Goal: Task Accomplishment & Management: Manage account settings

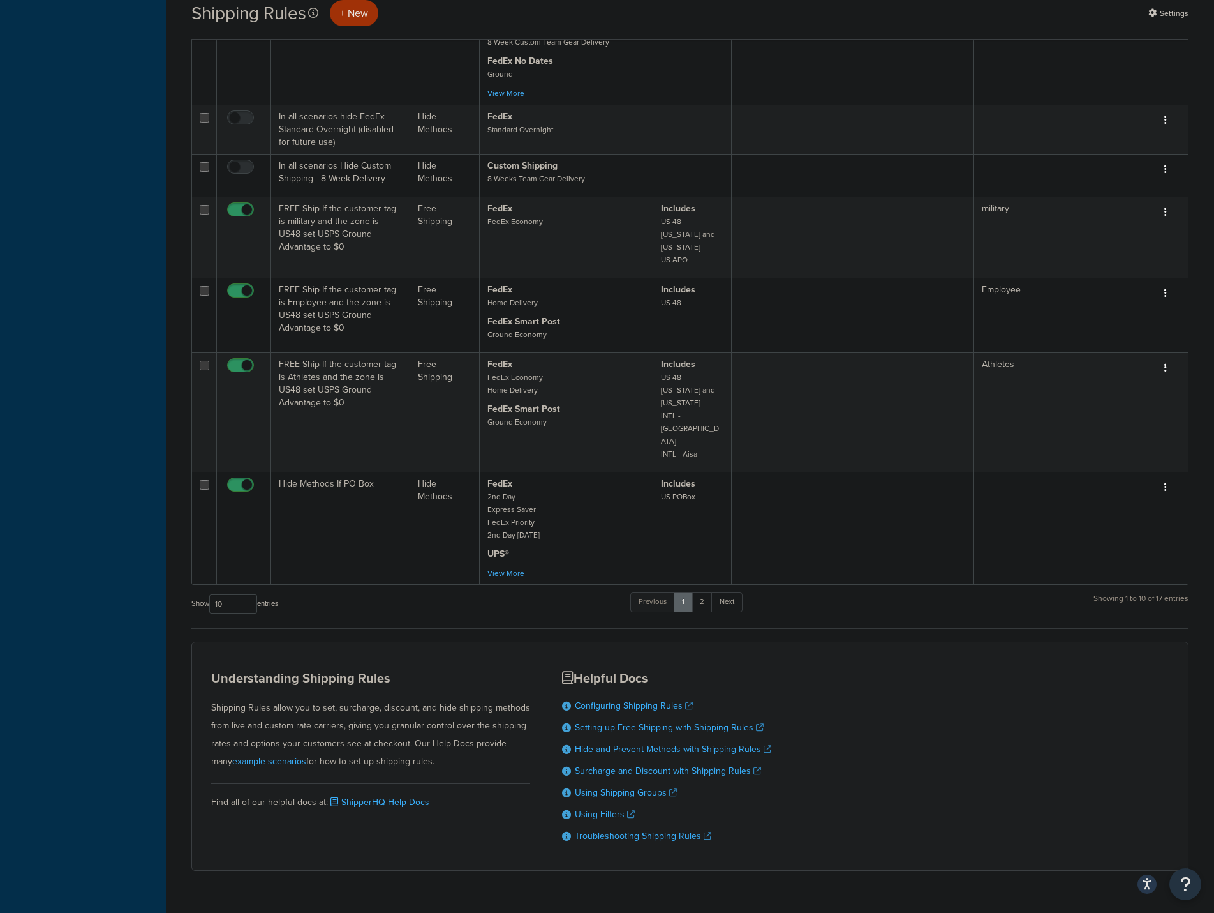
scroll to position [551, 0]
click at [704, 592] on link "2" at bounding box center [702, 601] width 21 height 19
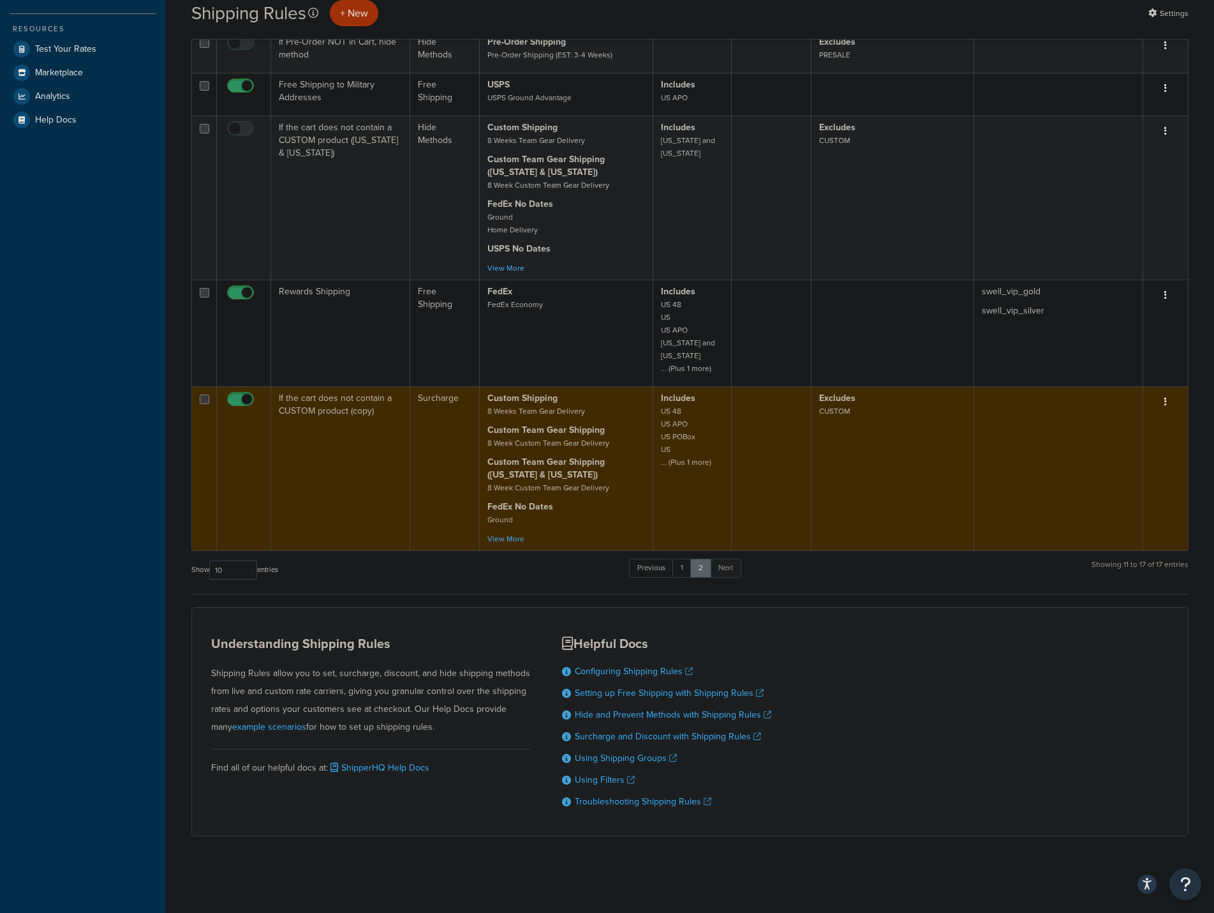
click at [231, 394] on input "checkbox" at bounding box center [242, 402] width 35 height 16
checkbox input "false"
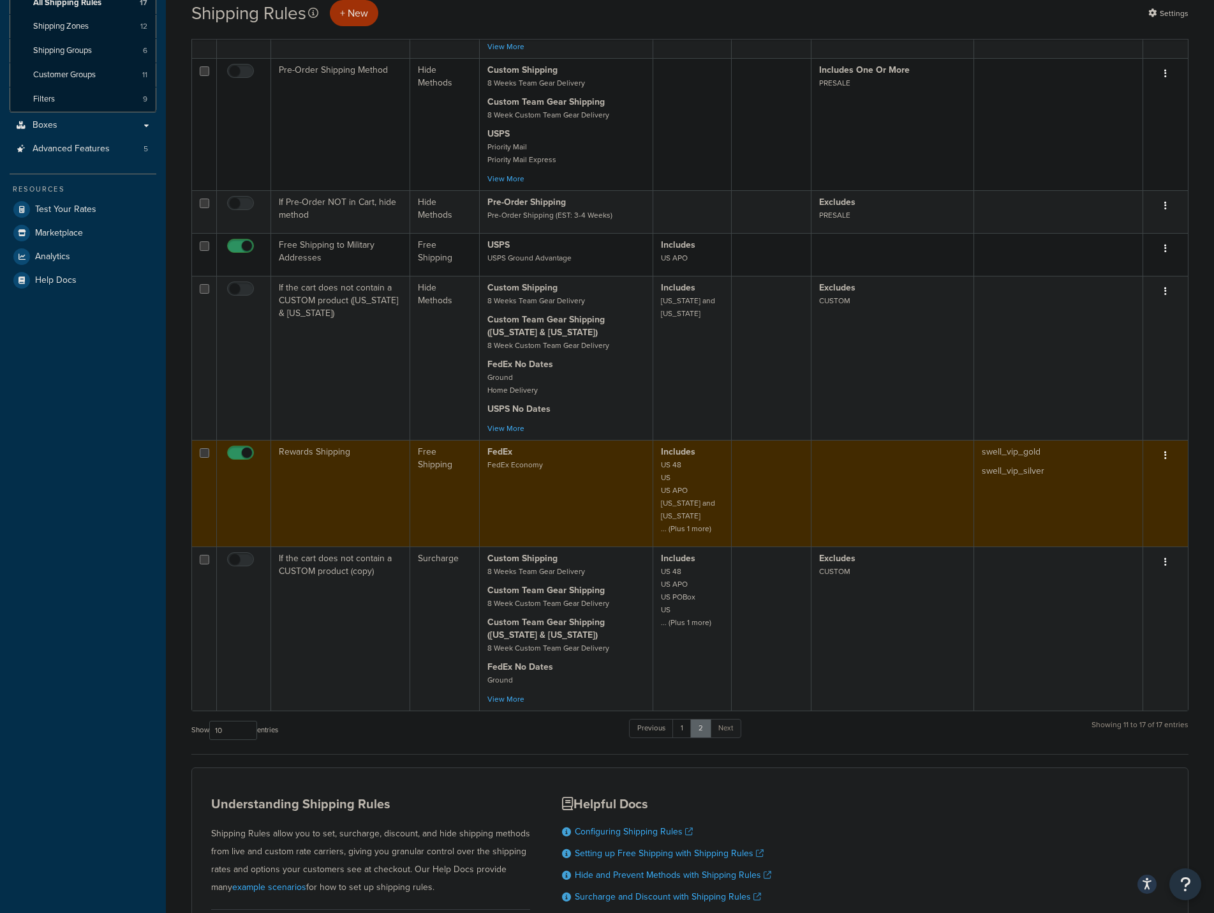
scroll to position [0, 0]
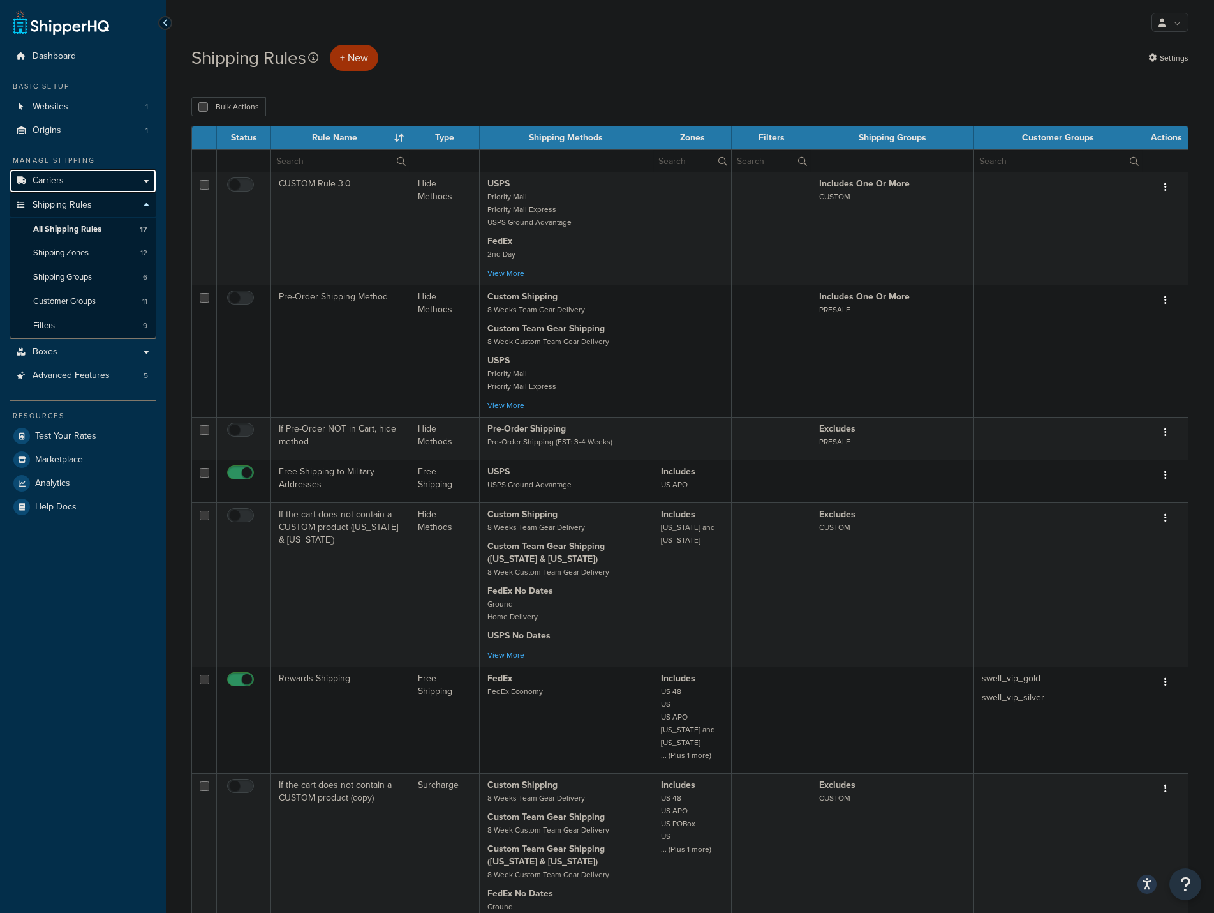
click at [61, 181] on span "Carriers" at bounding box center [48, 180] width 31 height 11
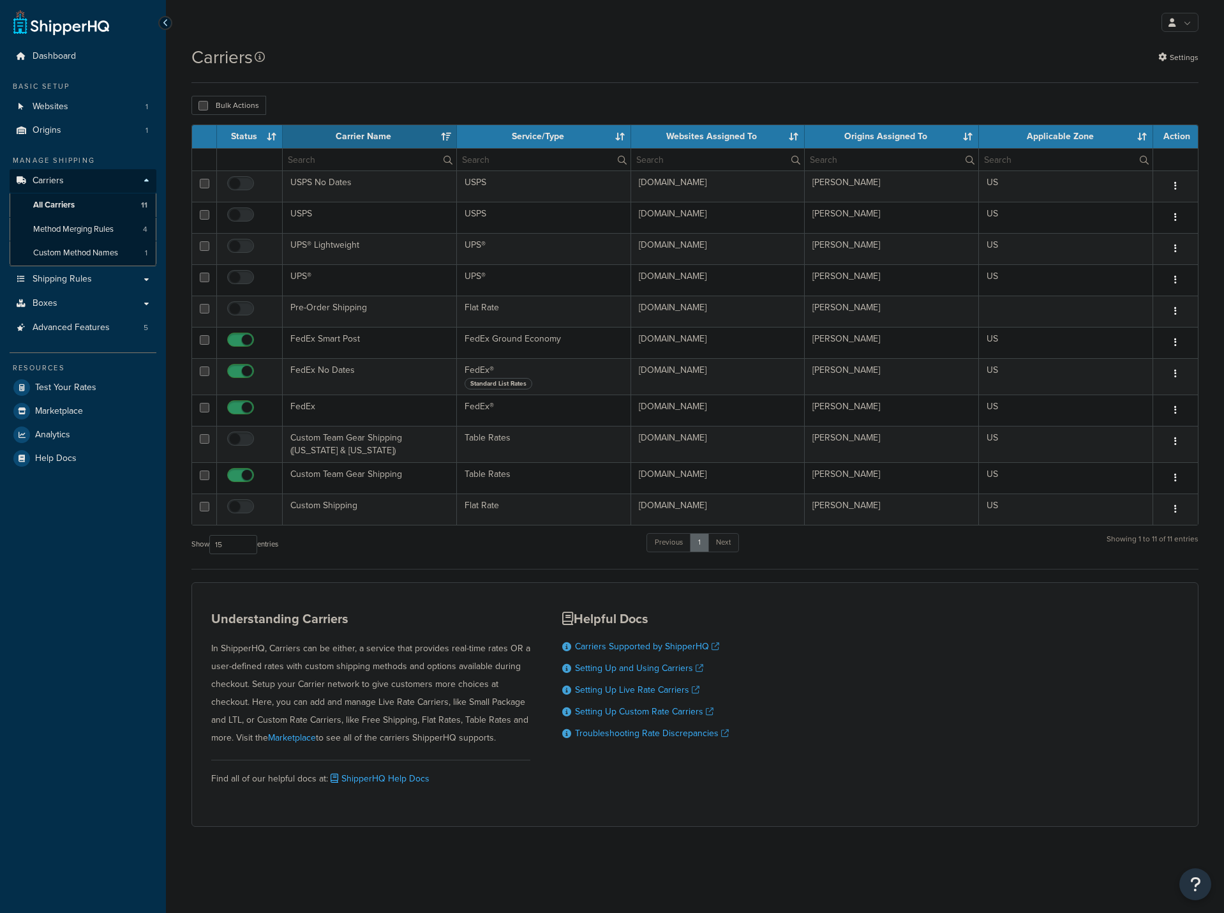
select select "15"
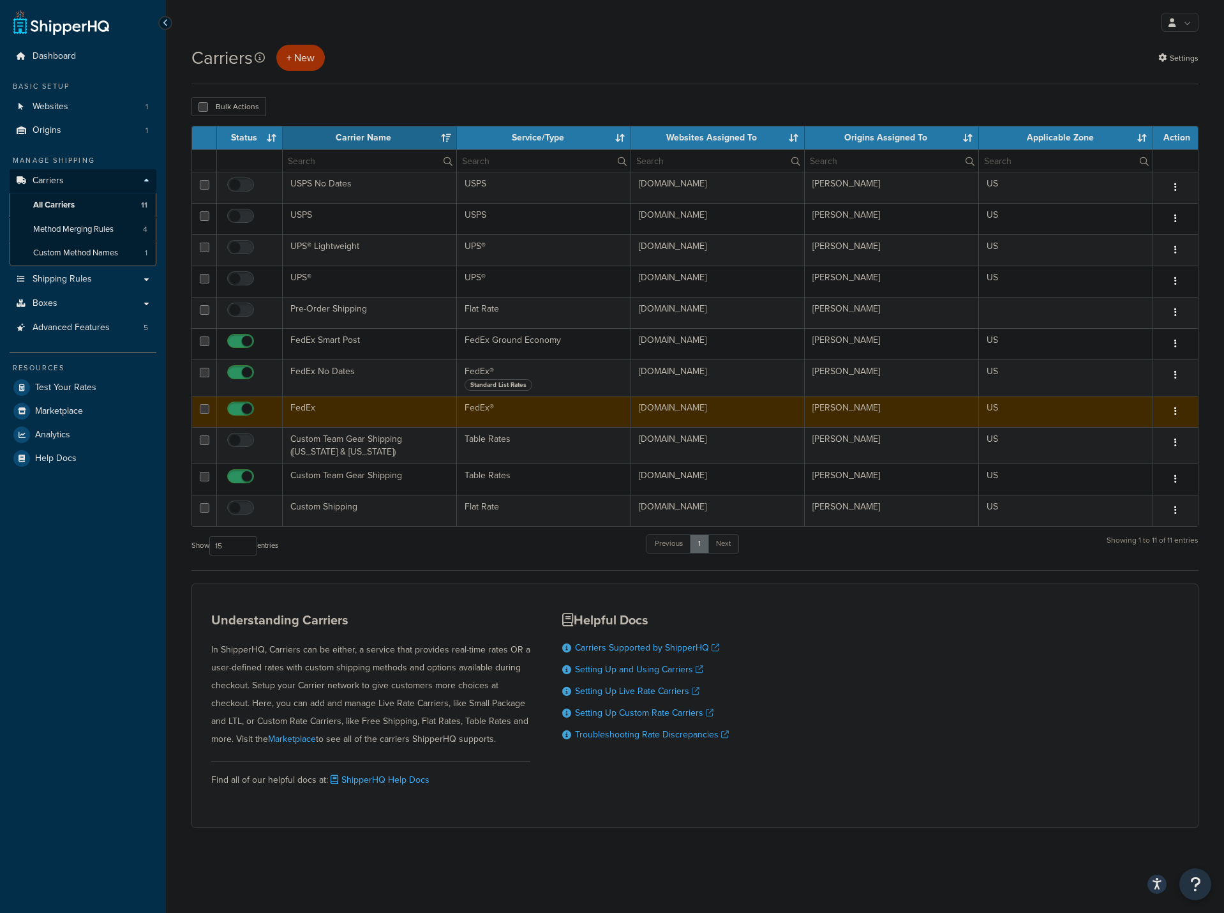
click at [307, 401] on td "FedEx" at bounding box center [370, 411] width 174 height 31
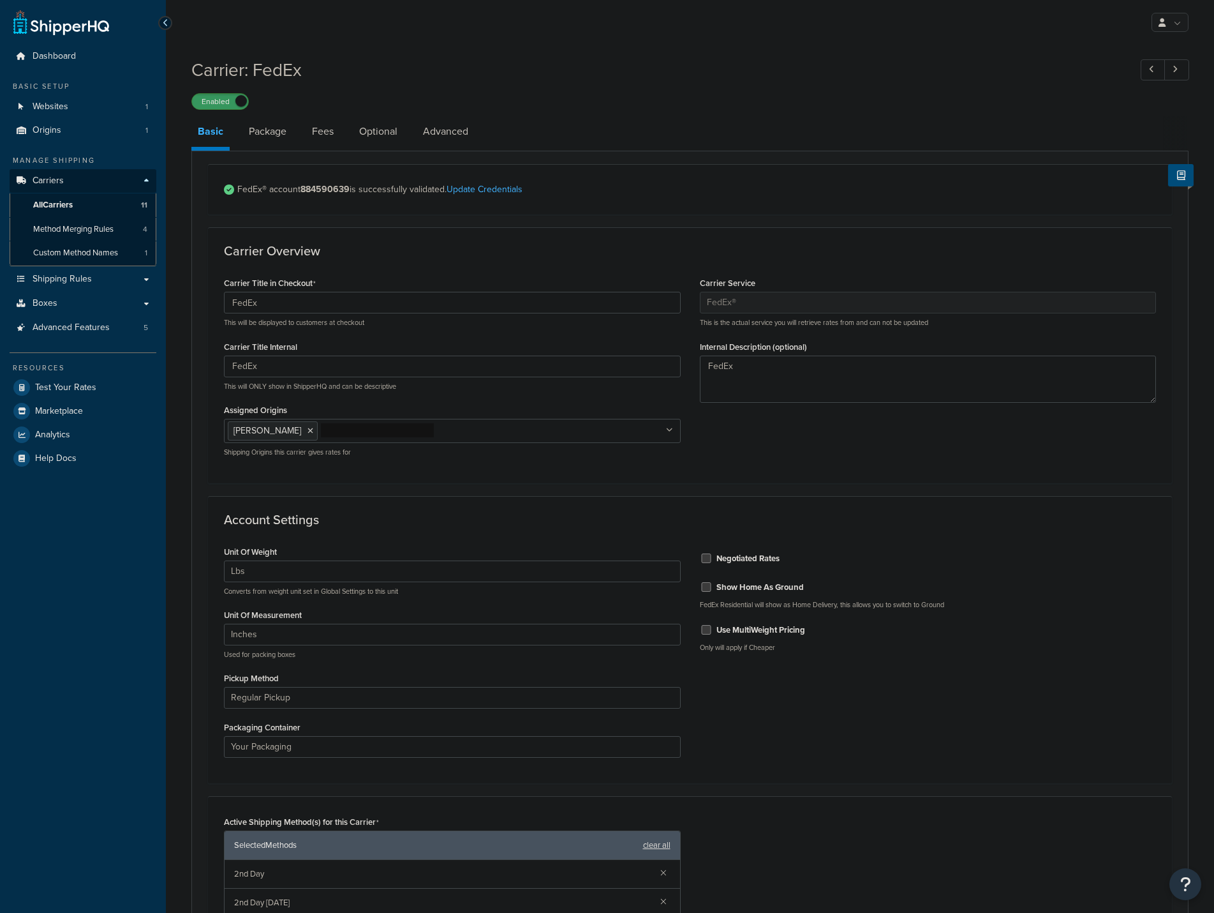
select select "fedEx"
select select "REGULAR_PICKUP"
select select "YOUR_PACKAGING"
click at [325, 124] on link "Fees" at bounding box center [323, 131] width 34 height 31
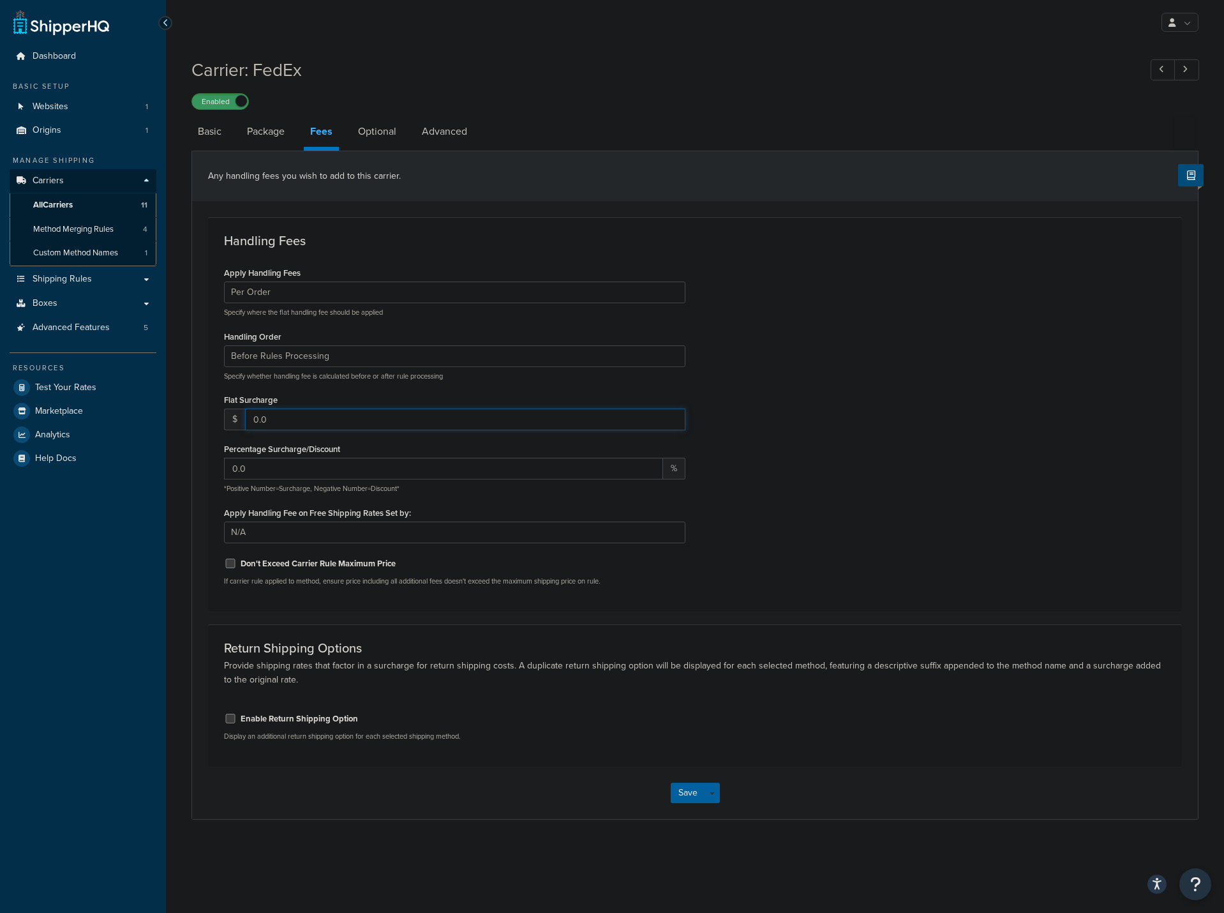
drag, startPoint x: 296, startPoint y: 424, endPoint x: 239, endPoint y: 424, distance: 57.4
click at [239, 424] on div "$ 0.0" at bounding box center [454, 419] width 461 height 22
click at [203, 130] on link "Basic" at bounding box center [209, 131] width 36 height 31
select select "fedEx"
select select "REGULAR_PICKUP"
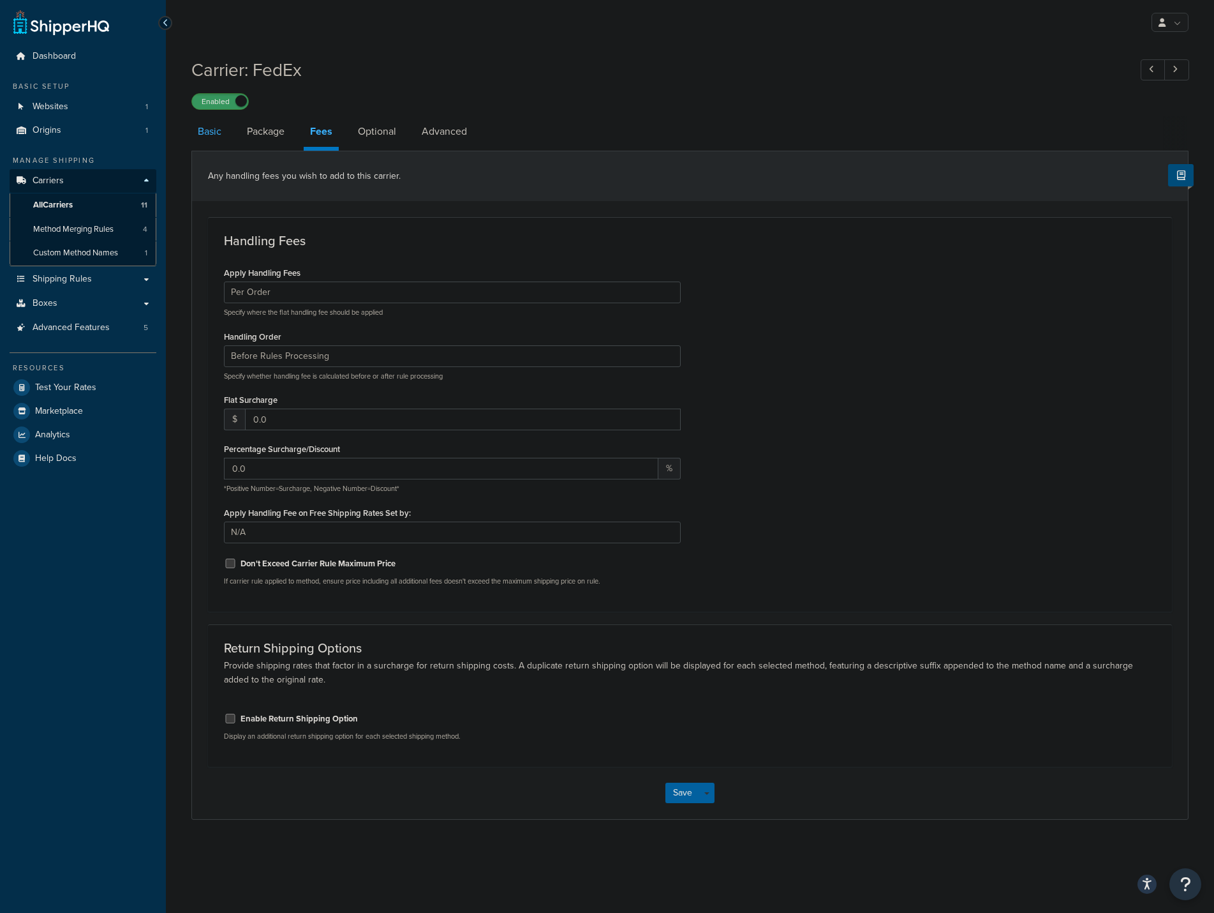
select select "YOUR_PACKAGING"
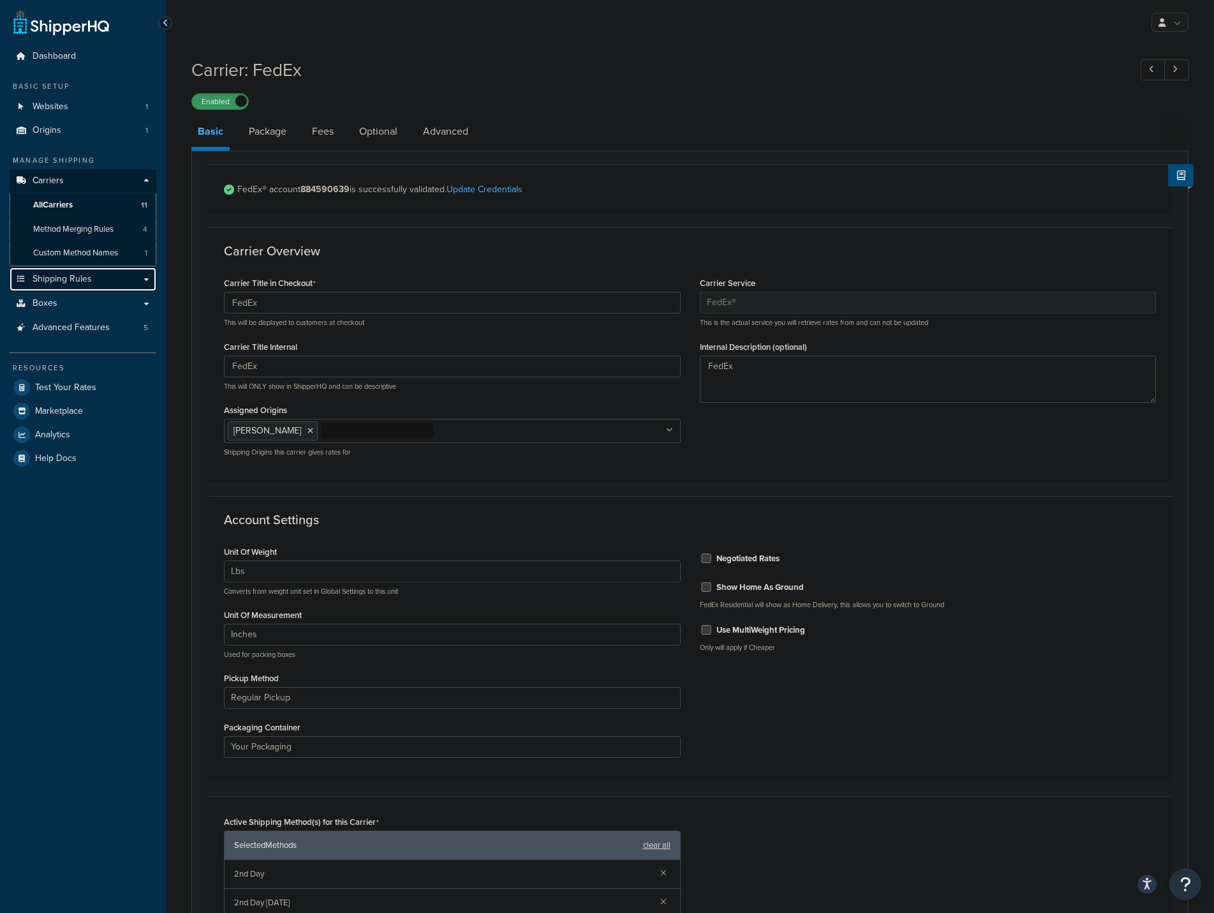
click at [83, 281] on span "Shipping Rules" at bounding box center [62, 279] width 59 height 11
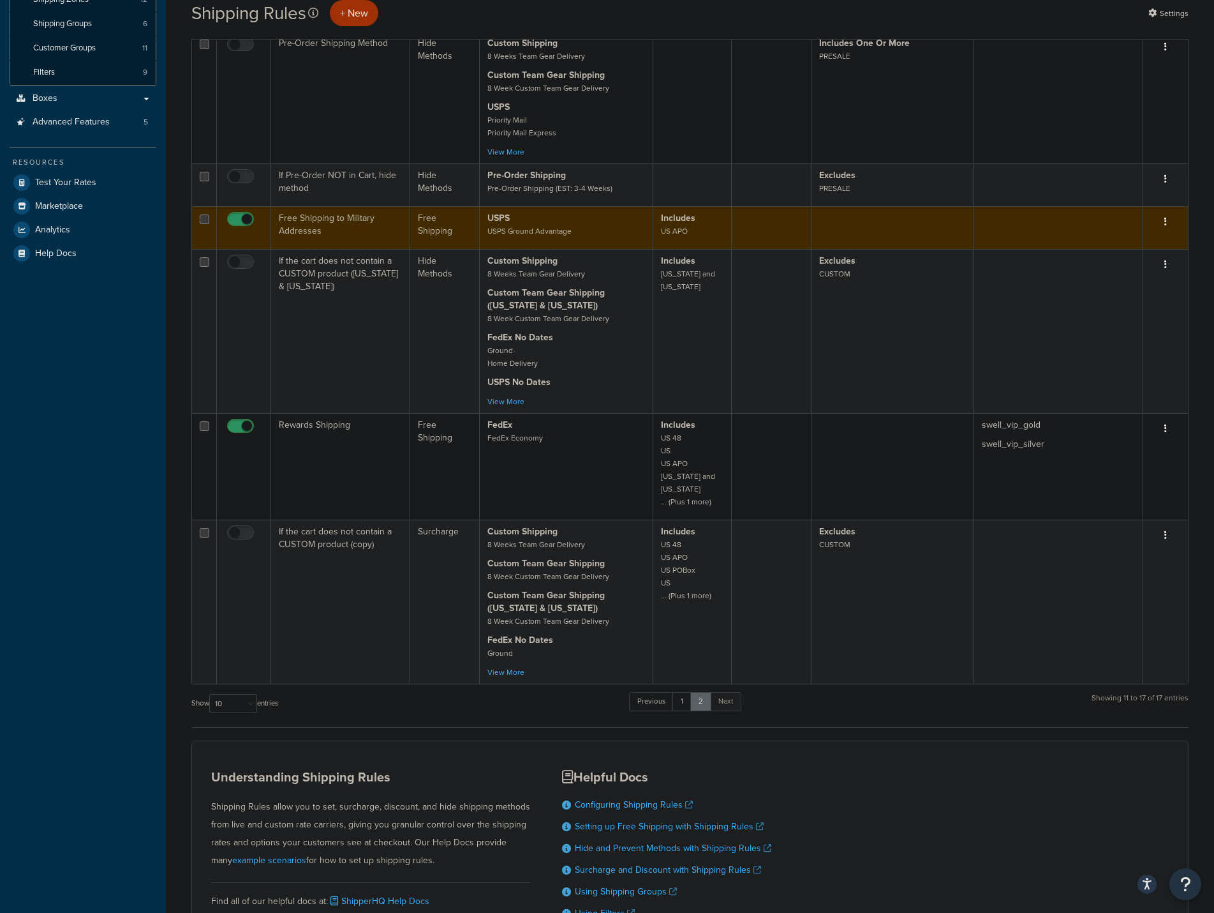
scroll to position [255, 0]
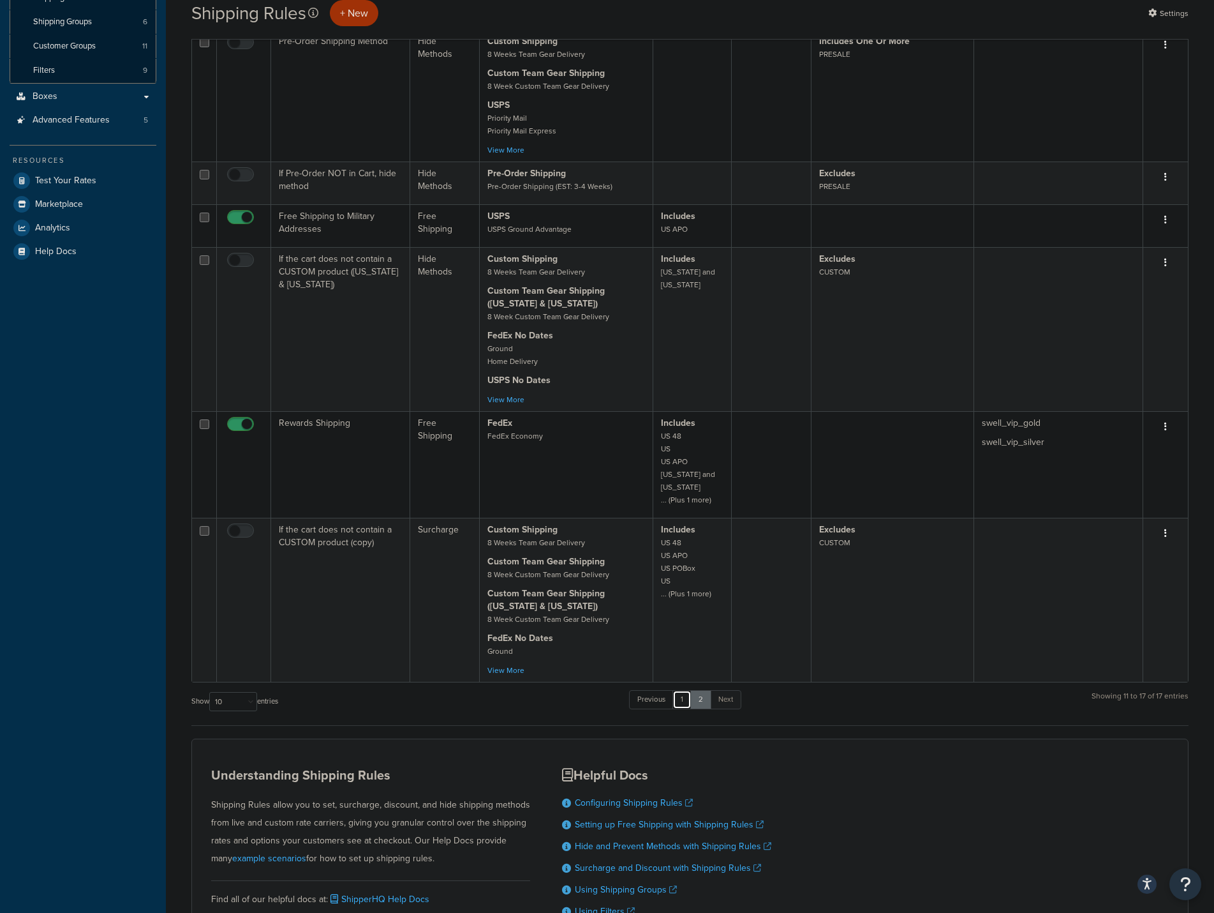
click at [681, 701] on link "1" at bounding box center [682, 699] width 19 height 19
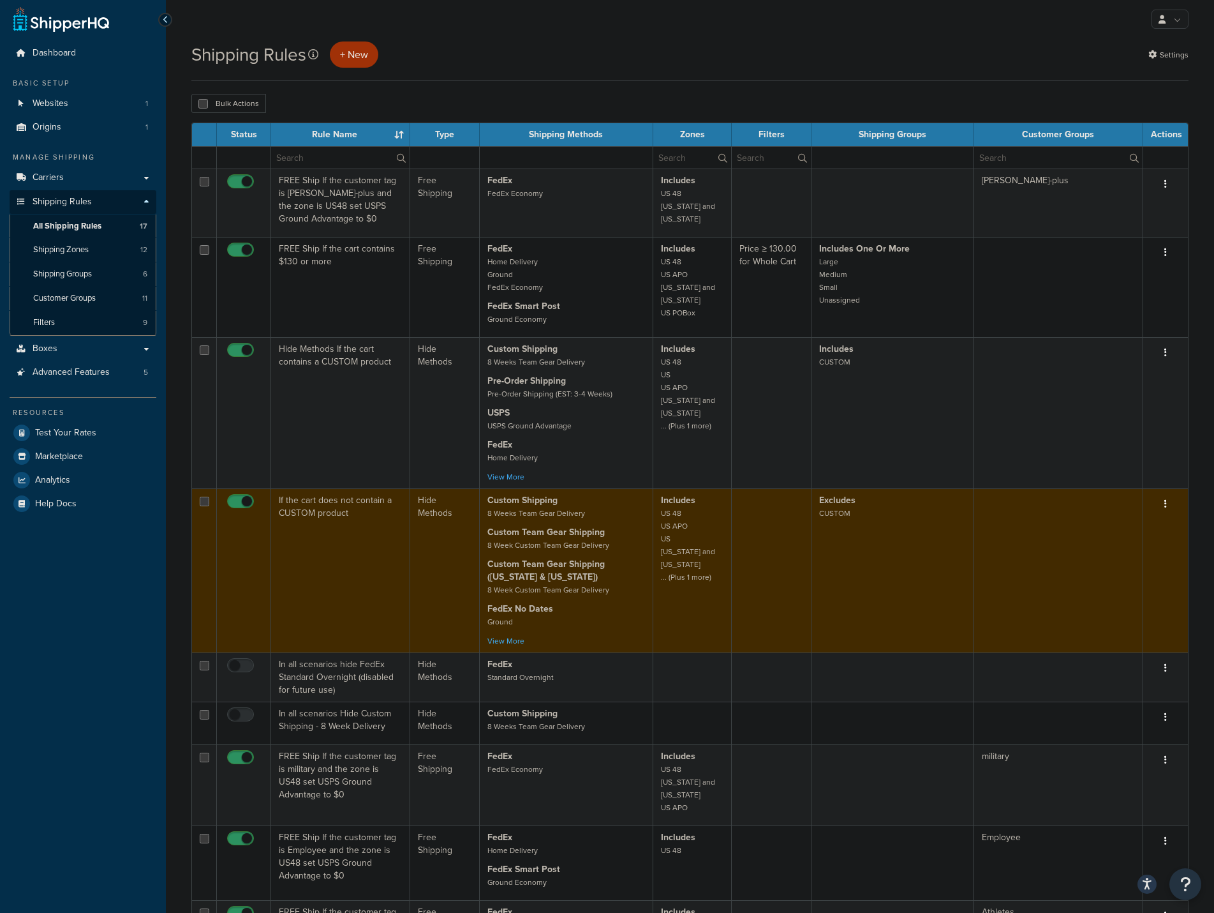
scroll to position [0, 0]
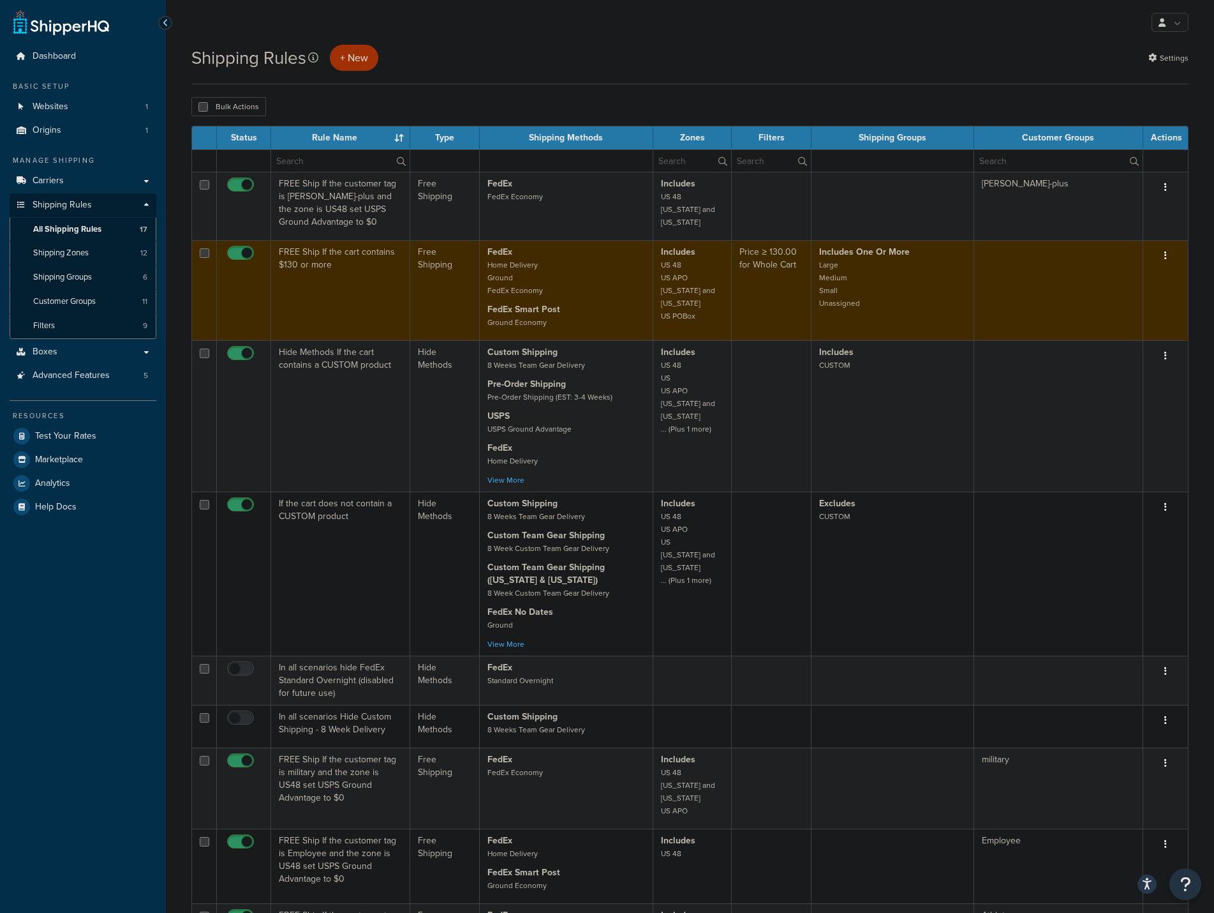
click at [317, 272] on td "FREE Ship If the cart contains $130 or more" at bounding box center [340, 290] width 139 height 100
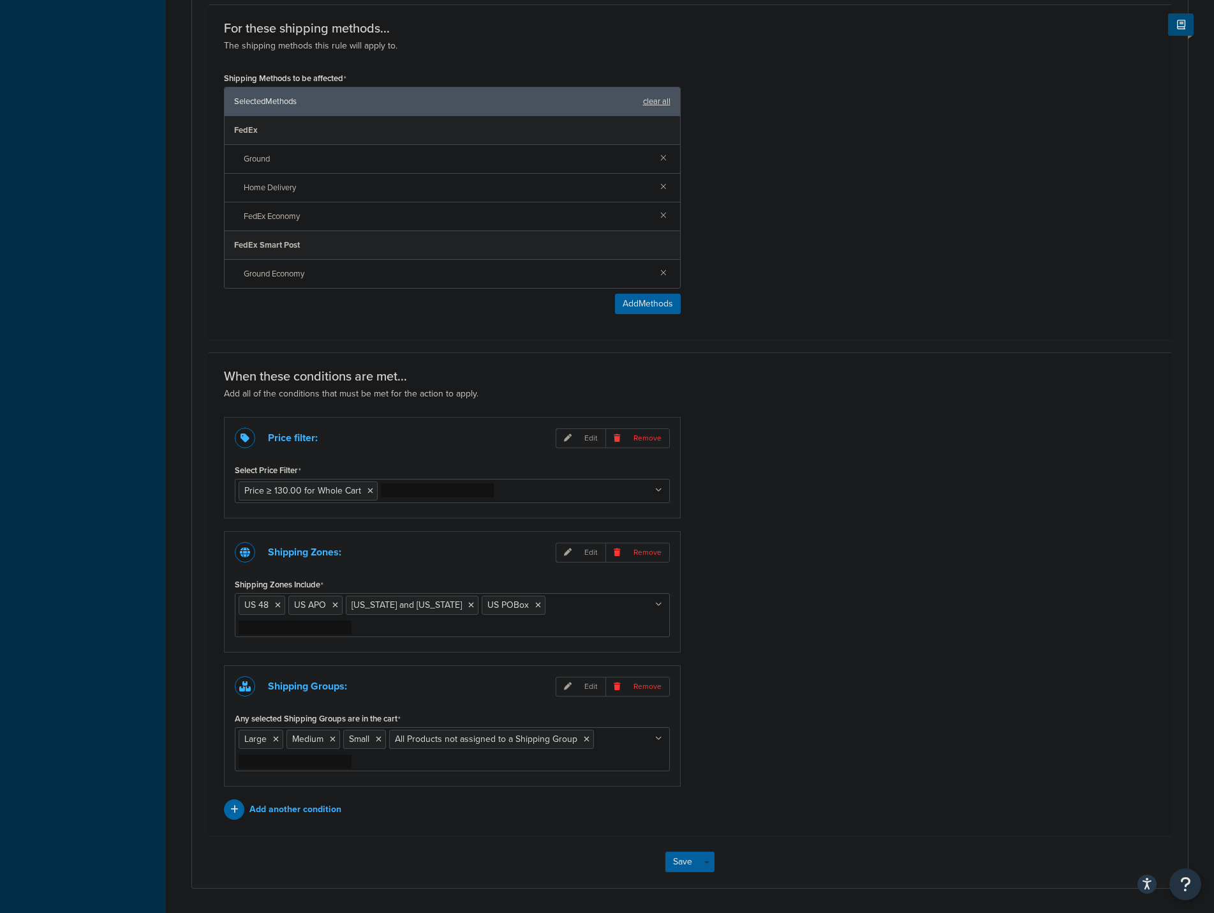
scroll to position [628, 0]
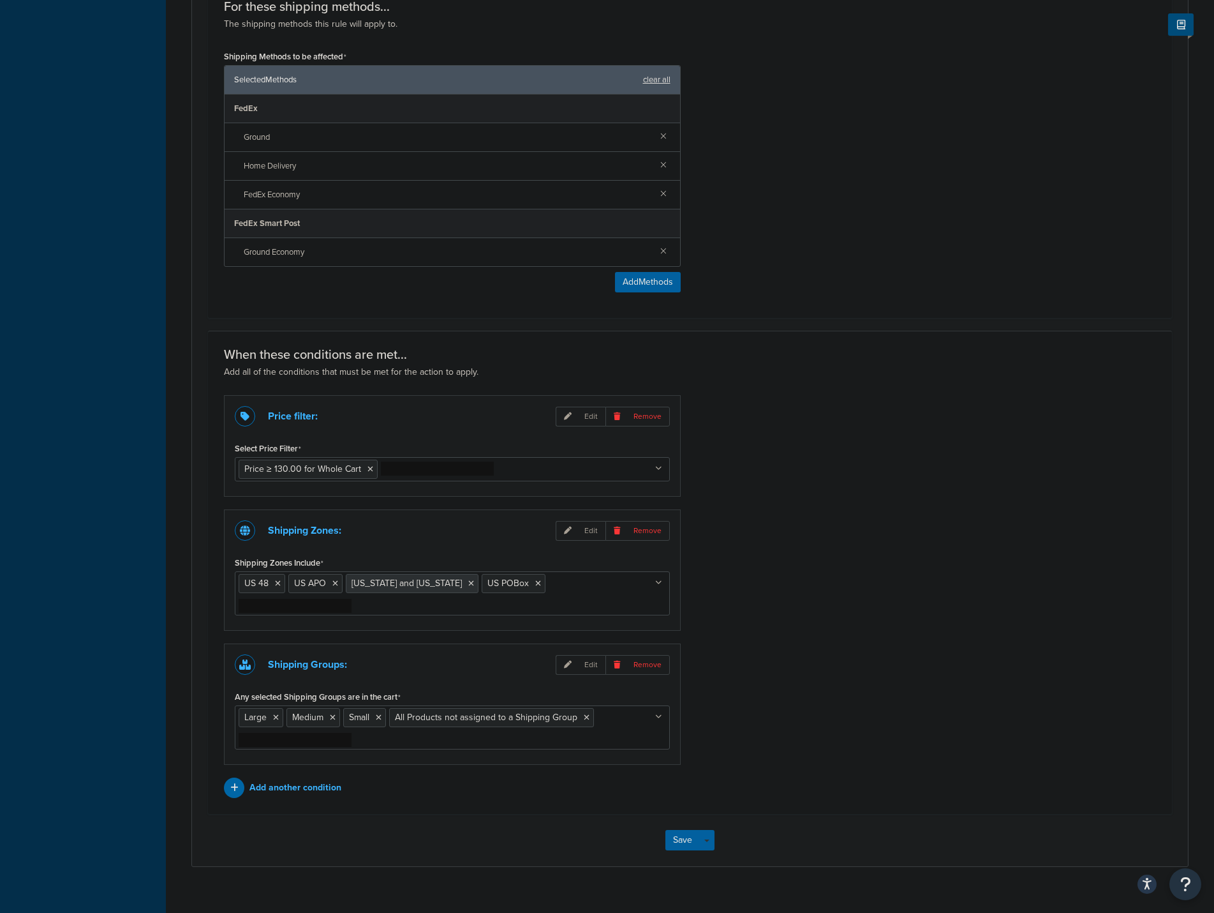
click at [468, 584] on icon at bounding box center [471, 583] width 6 height 8
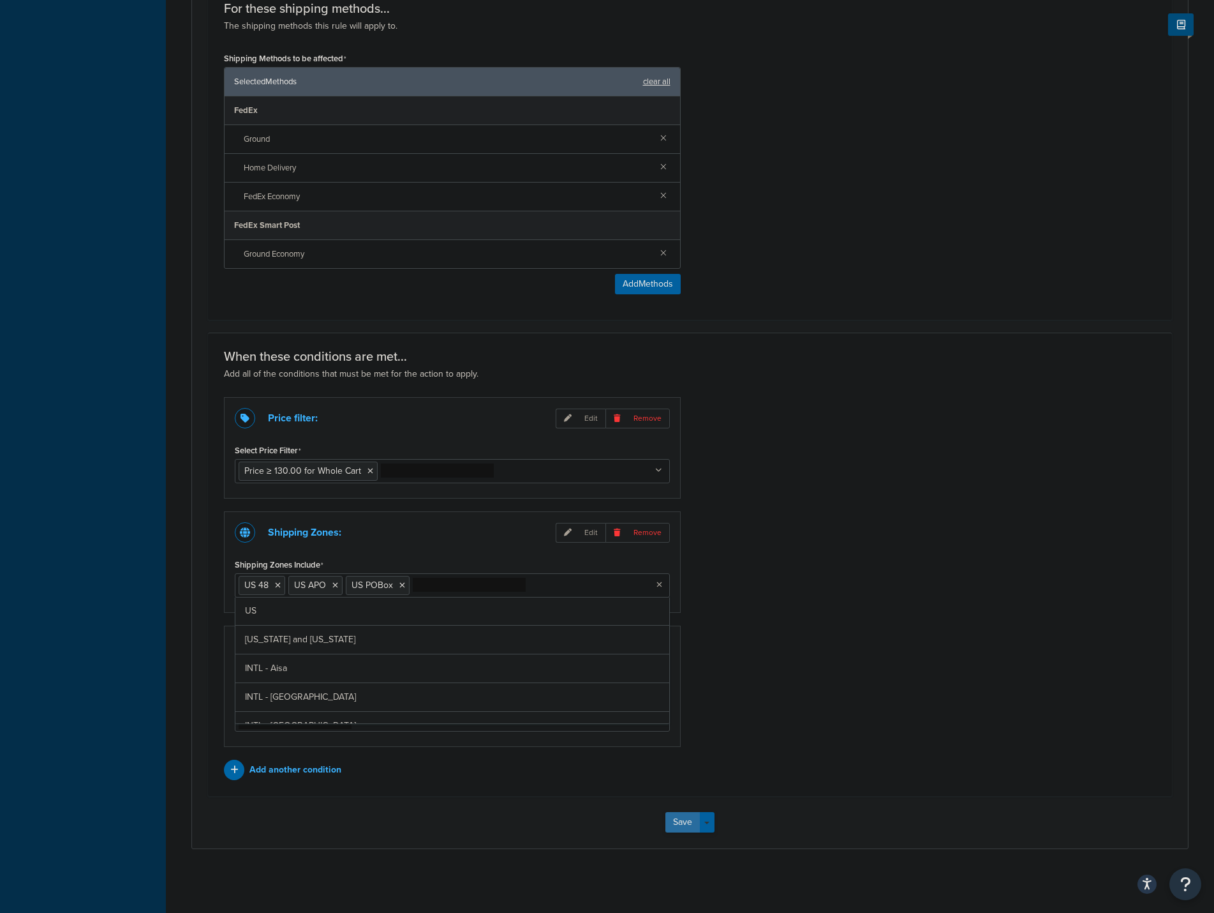
click at [671, 817] on button "Save" at bounding box center [683, 822] width 34 height 20
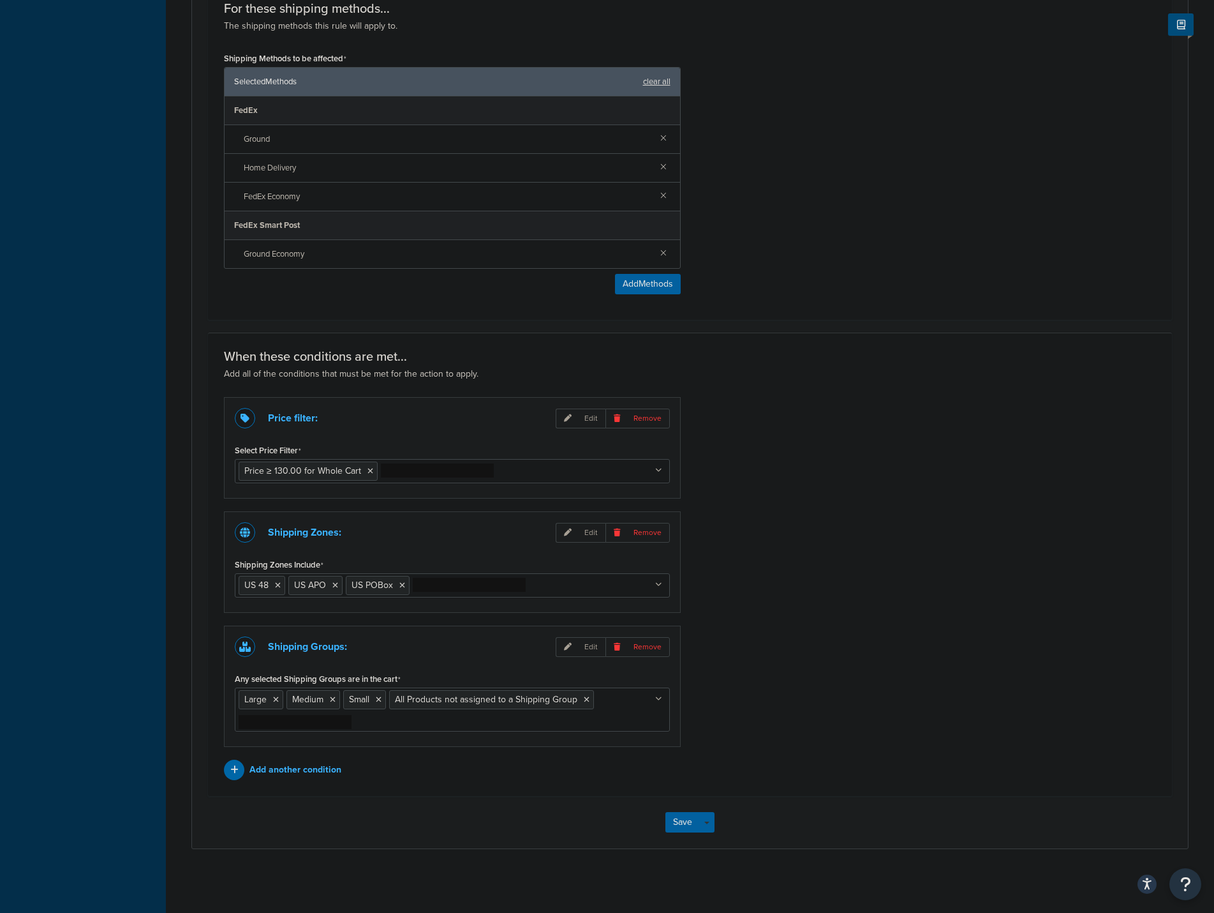
scroll to position [0, 0]
